Goal: Submit feedback/report problem: Contribute content

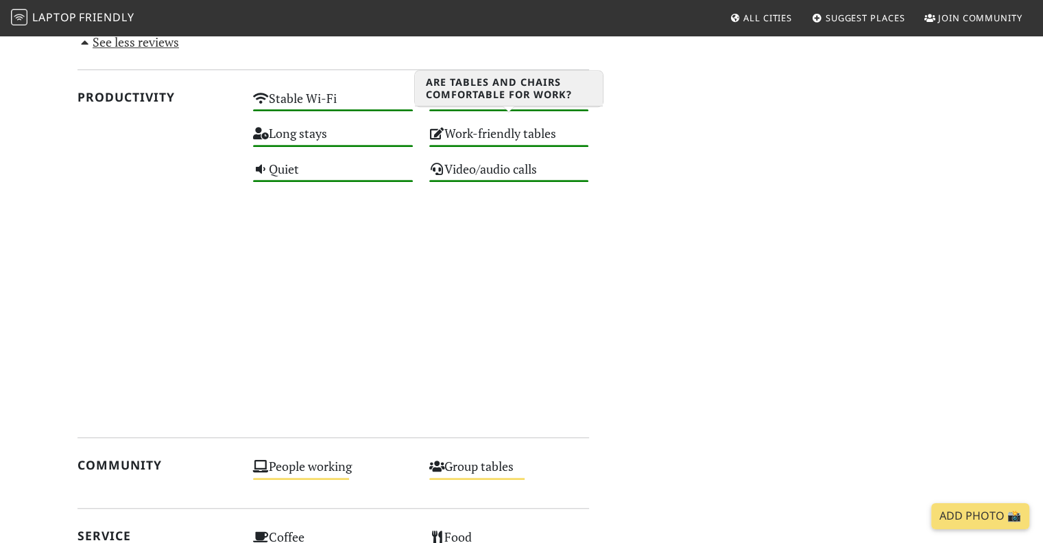
scroll to position [971, 0]
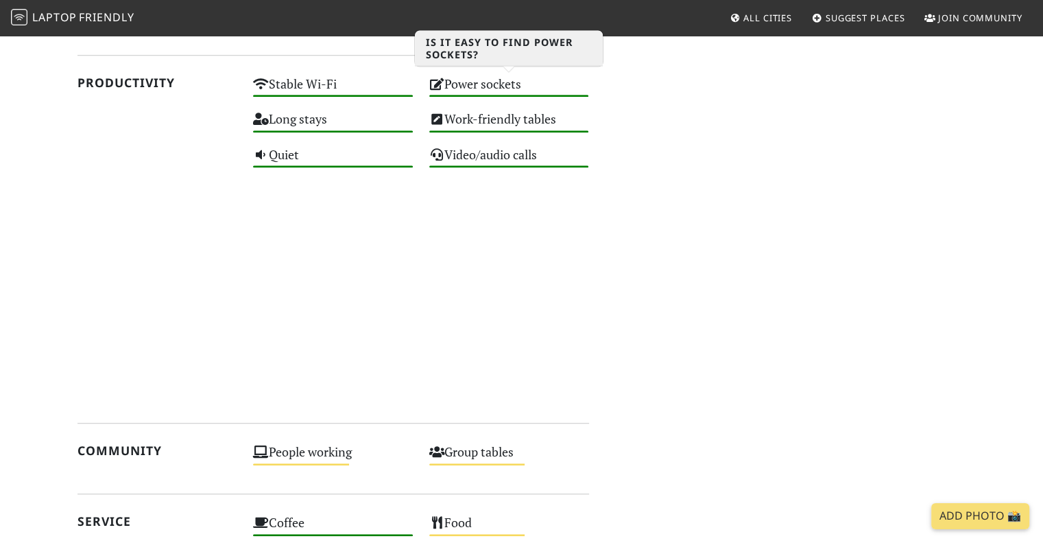
click at [500, 84] on div "Power sockets High" at bounding box center [509, 90] width 176 height 35
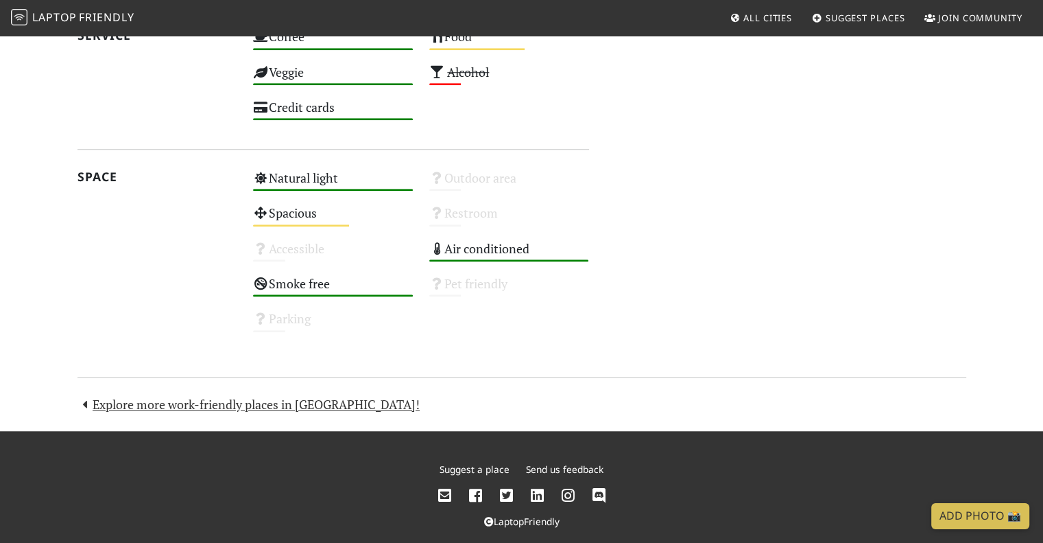
scroll to position [1080, 0]
